Goal: Check status

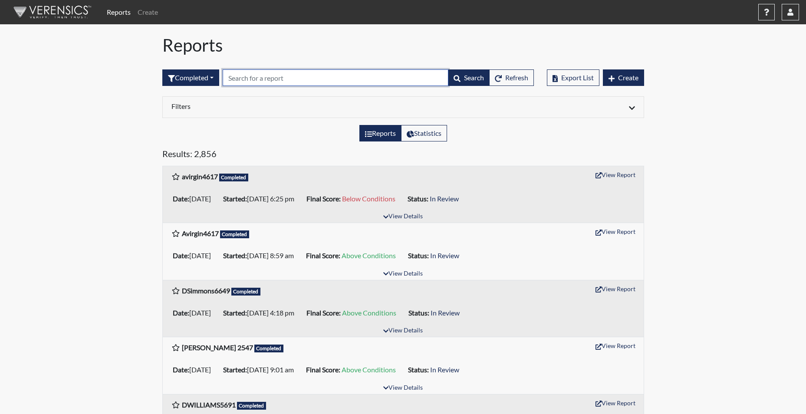
click at [269, 75] on input "text" at bounding box center [336, 77] width 226 height 16
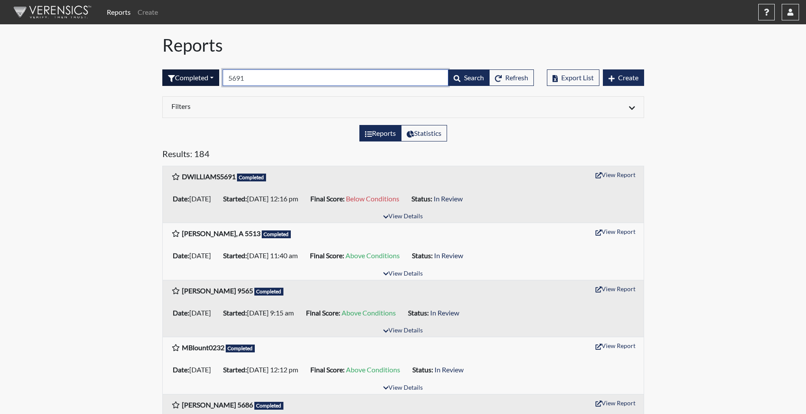
drag, startPoint x: 259, startPoint y: 79, endPoint x: 212, endPoint y: 71, distance: 47.9
click at [212, 71] on form "Completed All Created Sent by email In Progress Declined Completed 5691 Search …" at bounding box center [347, 77] width 371 height 16
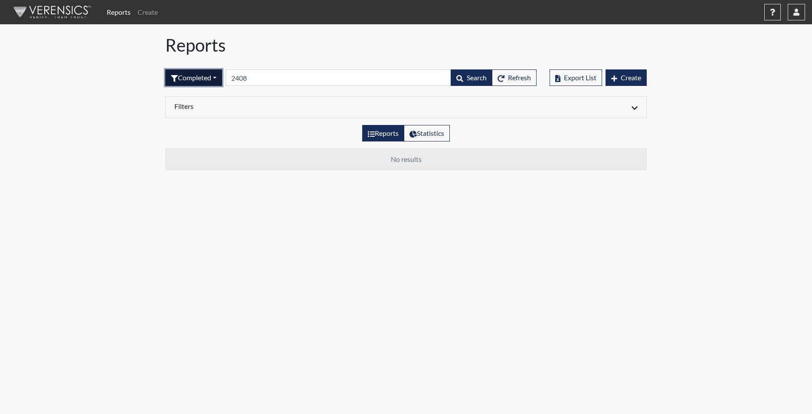
click at [210, 76] on button "Completed" at bounding box center [193, 77] width 57 height 16
click at [207, 127] on button "Sent by email" at bounding box center [200, 125] width 69 height 14
click at [204, 78] on button "Sent by email" at bounding box center [196, 77] width 63 height 16
click at [198, 125] on button "Sent by email" at bounding box center [200, 125] width 69 height 14
click at [195, 82] on button "Sent by email" at bounding box center [196, 77] width 63 height 16
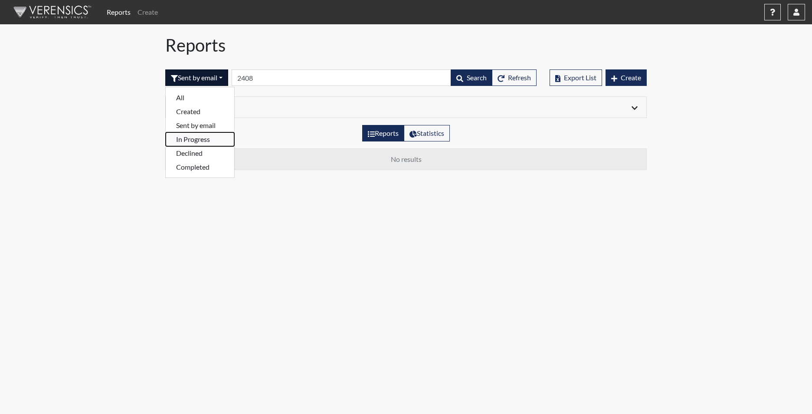
click at [198, 139] on button "In Progress" at bounding box center [200, 139] width 69 height 14
click at [201, 80] on button "In Progress" at bounding box center [193, 77] width 57 height 16
click at [197, 155] on button "Declined" at bounding box center [200, 153] width 69 height 14
click at [203, 71] on button "Declined" at bounding box center [190, 77] width 50 height 16
click at [201, 169] on button "Completed" at bounding box center [200, 167] width 69 height 14
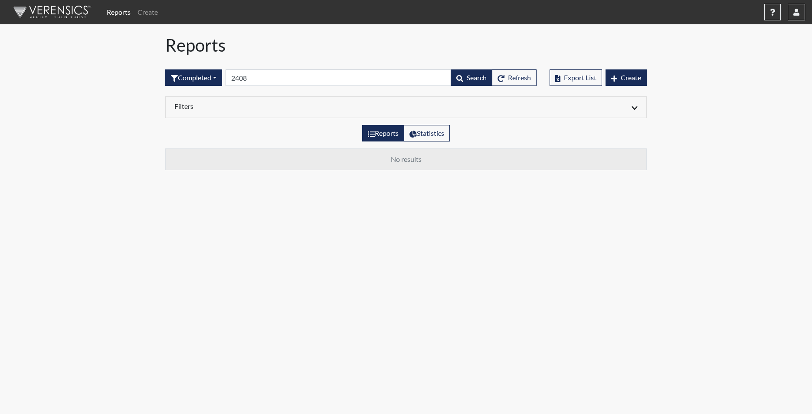
click at [520, 413] on html "Reports Create Help Center × Verensics Best Practices How to successfully use t…" at bounding box center [406, 207] width 812 height 414
drag, startPoint x: 276, startPoint y: 82, endPoint x: 219, endPoint y: 80, distance: 57.7
click at [219, 80] on form "Completed All Created Sent by email In Progress Declined Completed 2408 Search …" at bounding box center [350, 77] width 371 height 16
type input "0066"
